Goal: Task Accomplishment & Management: Use online tool/utility

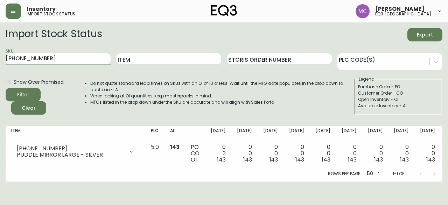
drag, startPoint x: 41, startPoint y: 59, endPoint x: 0, endPoint y: 51, distance: 42.2
click at [0, 51] on main "Import Stock Status Export SKU [PHONE_NUMBER] Item Storis Order Number PLC Code…" at bounding box center [224, 101] width 448 height 159
click at [9, 11] on button "button" at bounding box center [13, 10] width 15 height 15
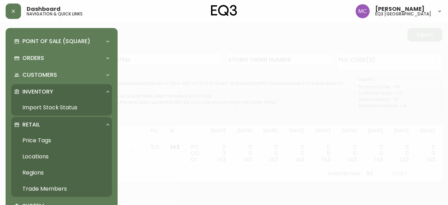
click at [44, 185] on link "Trade Members" at bounding box center [61, 189] width 101 height 16
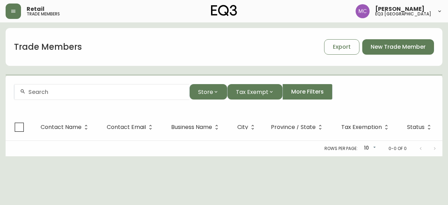
click at [88, 98] on div at bounding box center [101, 92] width 175 height 16
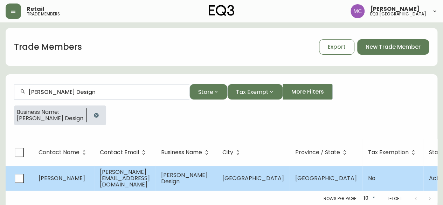
type input "[PERSON_NAME] Design"
click at [58, 174] on span "[PERSON_NAME]" at bounding box center [61, 178] width 47 height 8
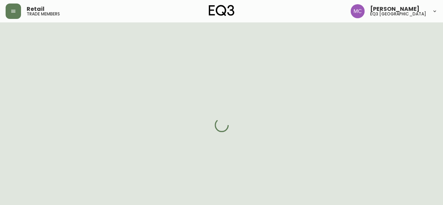
select select "BC"
select select "CA"
select select "CA_EN"
select select "Other"
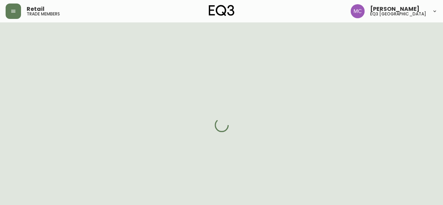
select select "cjw10z96p001r6gs00juufhhe"
select select "false"
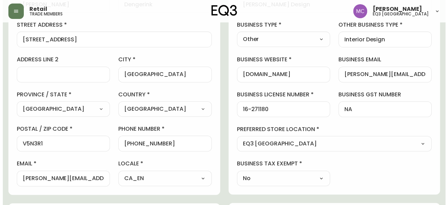
scroll to position [143, 0]
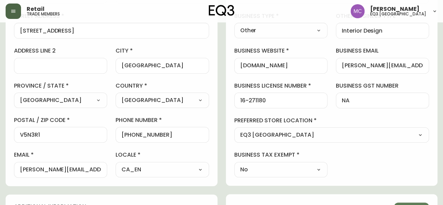
click at [20, 10] on button "button" at bounding box center [13, 10] width 15 height 15
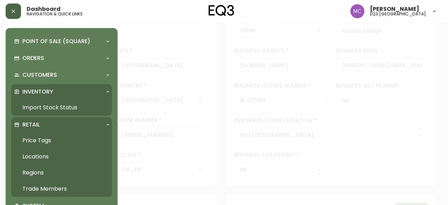
scroll to position [143, 0]
click at [37, 110] on link "Import Stock Status" at bounding box center [61, 107] width 101 height 16
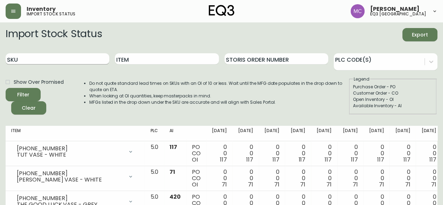
click at [31, 63] on input "SKU" at bounding box center [58, 58] width 104 height 11
paste input "3020-629-13-B"
type input "3020-629-13-B"
click at [6, 88] on button "Filter" at bounding box center [23, 94] width 35 height 13
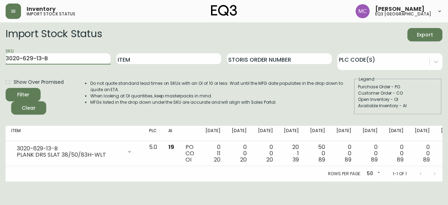
drag, startPoint x: 55, startPoint y: 57, endPoint x: 0, endPoint y: 51, distance: 55.3
click at [0, 51] on main "Import Stock Status Export SKU 3020-629-13-B Item Storis Order Number PLC Code(…" at bounding box center [224, 101] width 448 height 159
paste input "3020-630-13-B"
type input "3020-630-13-B"
click at [6, 88] on button "Filter" at bounding box center [23, 94] width 35 height 13
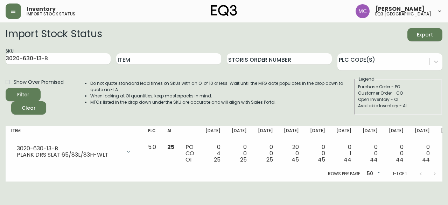
click at [434, 100] on div "Open Inventory - OI" at bounding box center [398, 99] width 80 height 6
